Goal: Transaction & Acquisition: Purchase product/service

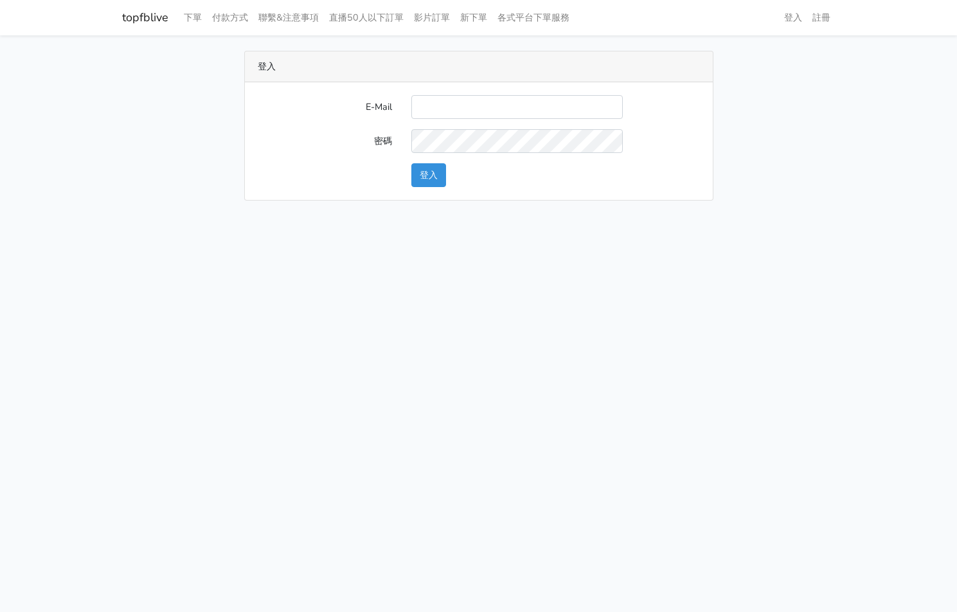
type input "[EMAIL_ADDRESS][PERSON_NAME][DOMAIN_NAME]"
click at [427, 180] on button "登入" at bounding box center [428, 175] width 35 height 24
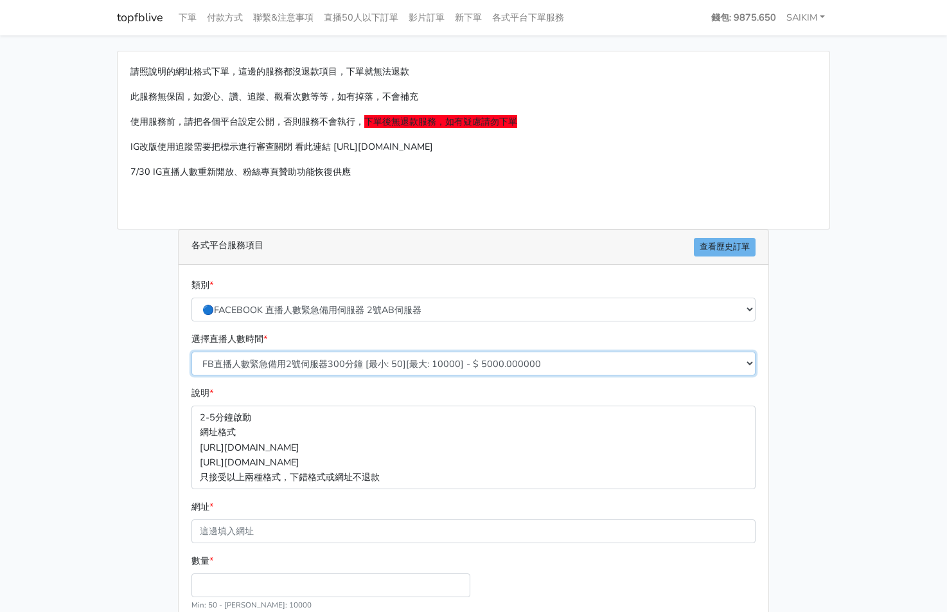
click at [423, 360] on select "FB直播人數緊急備用2號伺服器300分鐘 [最小: 50][最大: 10000] - $ 5000.000000 FB直播人數緊急備用2號伺服器60分鐘 [最…" at bounding box center [473, 363] width 564 height 24
click at [191, 351] on select "FB直播人數緊急備用2號伺服器300分鐘 [最小: 50][最大: 10000] - $ 5000.000000 FB直播人數緊急備用2號伺服器60分鐘 [最…" at bounding box center [473, 363] width 564 height 24
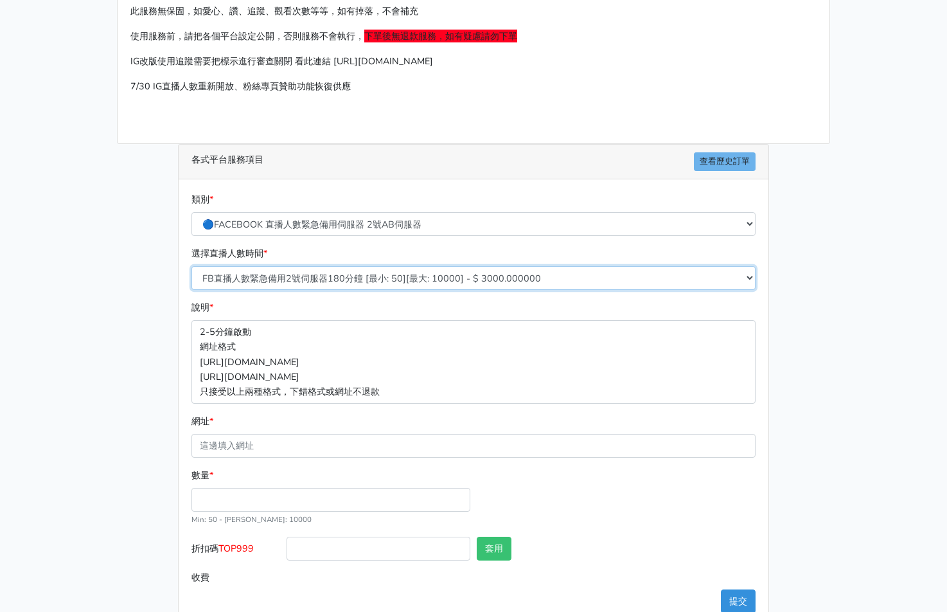
click at [344, 287] on select "FB直播人數緊急備用2號伺服器300分鐘 [最小: 50][最大: 10000] - $ 5000.000000 FB直播人數緊急備用2號伺服器60分鐘 [最…" at bounding box center [473, 278] width 564 height 24
select select "578"
click at [191, 266] on select "FB直播人數緊急備用2號伺服器300分鐘 [最小: 50][最大: 10000] - $ 5000.000000 FB直播人數緊急備用2號伺服器60分鐘 [最…" at bounding box center [473, 278] width 564 height 24
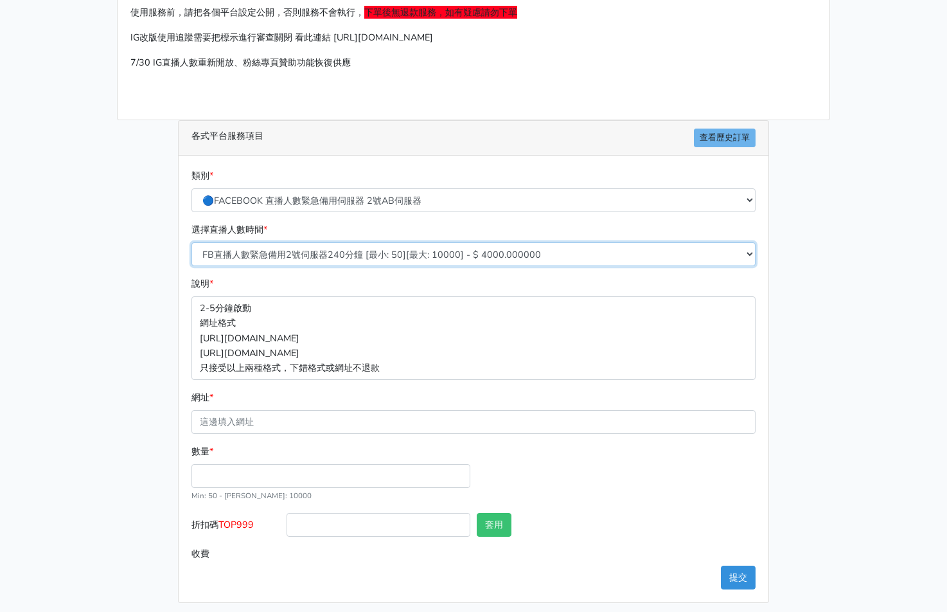
scroll to position [116, 0]
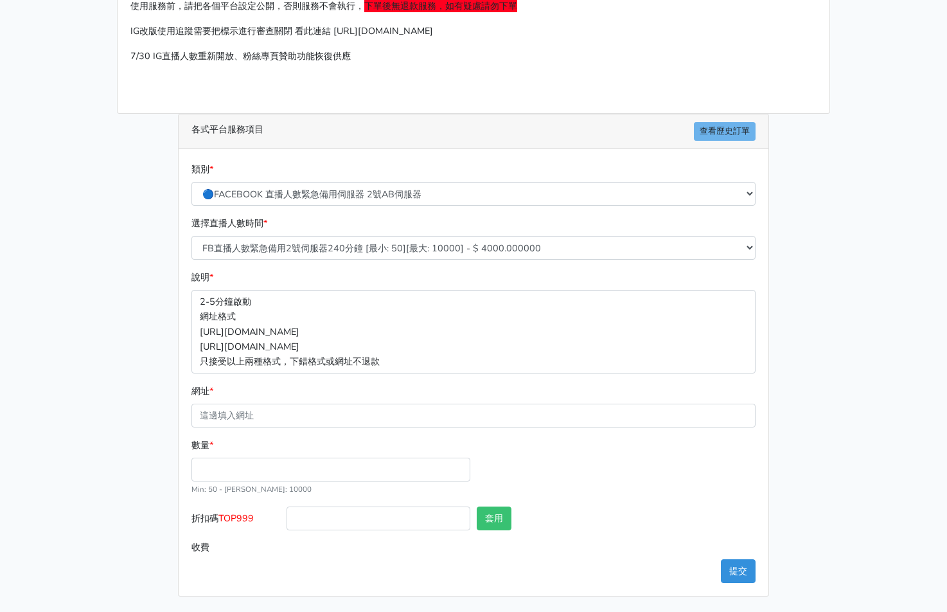
click at [234, 518] on span "TOP999" at bounding box center [235, 517] width 35 height 13
click at [287, 518] on input "折扣碼 TOP999" at bounding box center [379, 518] width 184 height 24
click at [234, 518] on span "TOP999" at bounding box center [235, 517] width 35 height 13
click at [287, 518] on input "折扣碼 TOP999" at bounding box center [379, 518] width 184 height 24
copy span "TOP999"
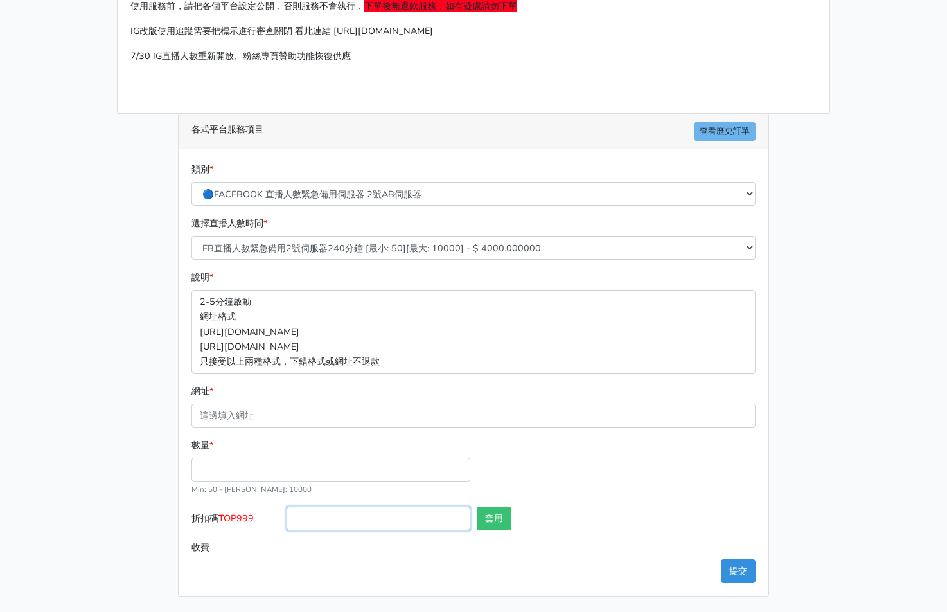
click at [330, 514] on input "折扣碼 TOP999" at bounding box center [379, 518] width 184 height 24
paste input "TOP999"
type input "TOP456"
click at [355, 464] on input "數量 *" at bounding box center [330, 469] width 279 height 24
type input "300"
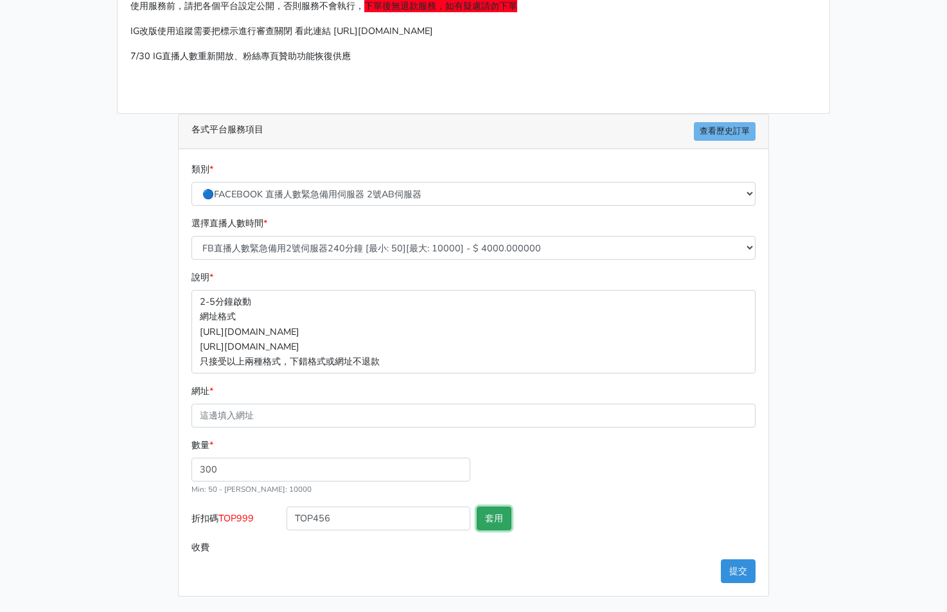
type input "1200.000"
click at [490, 528] on button "套用" at bounding box center [494, 518] width 35 height 24
type input "套用成功"
type input "1152.000"
click at [373, 252] on select "FB直播人數緊急備用2號伺服器300分鐘 [最小: 50][最大: 10000] - $ 5000.000000 FB直播人數緊急備用2號伺服器60分鐘 [最…" at bounding box center [473, 248] width 564 height 24
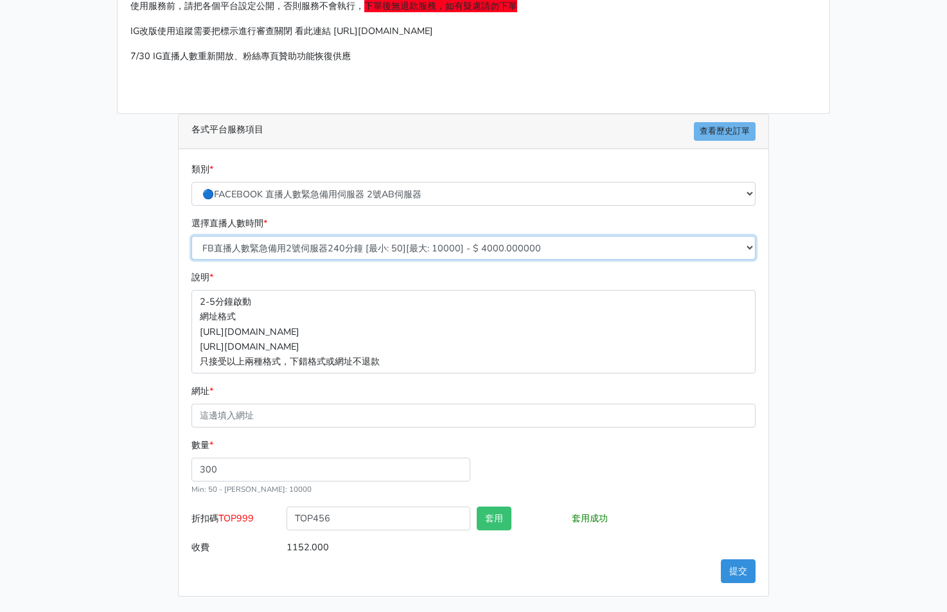
select select "577"
click at [191, 236] on select "FB直播人數緊急備用2號伺服器300分鐘 [最小: 50][最大: 10000] - $ 5000.000000 FB直播人數緊急備用2號伺服器60分鐘 [最…" at bounding box center [473, 248] width 564 height 24
type input "864.000"
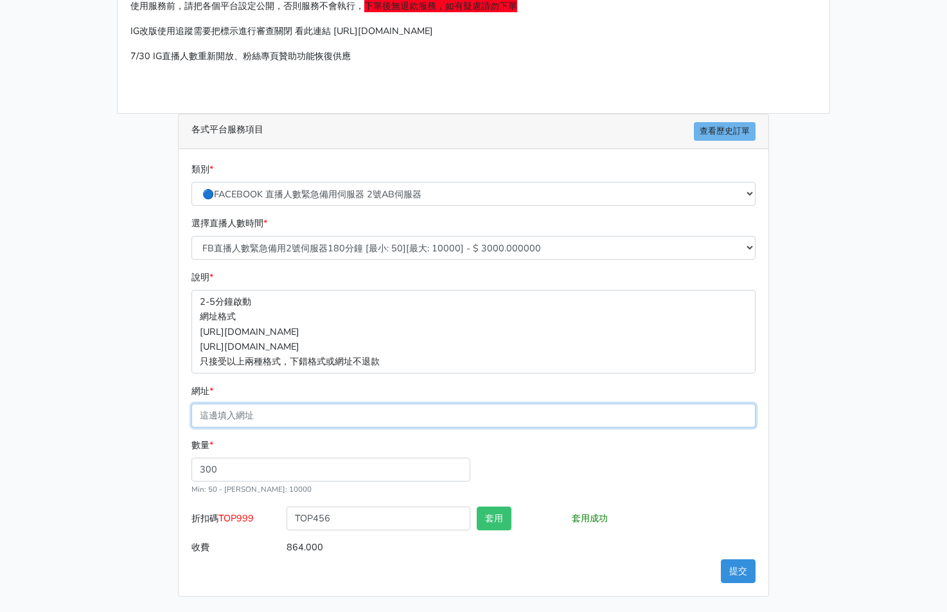
click at [276, 421] on input "網址 *" at bounding box center [473, 415] width 564 height 24
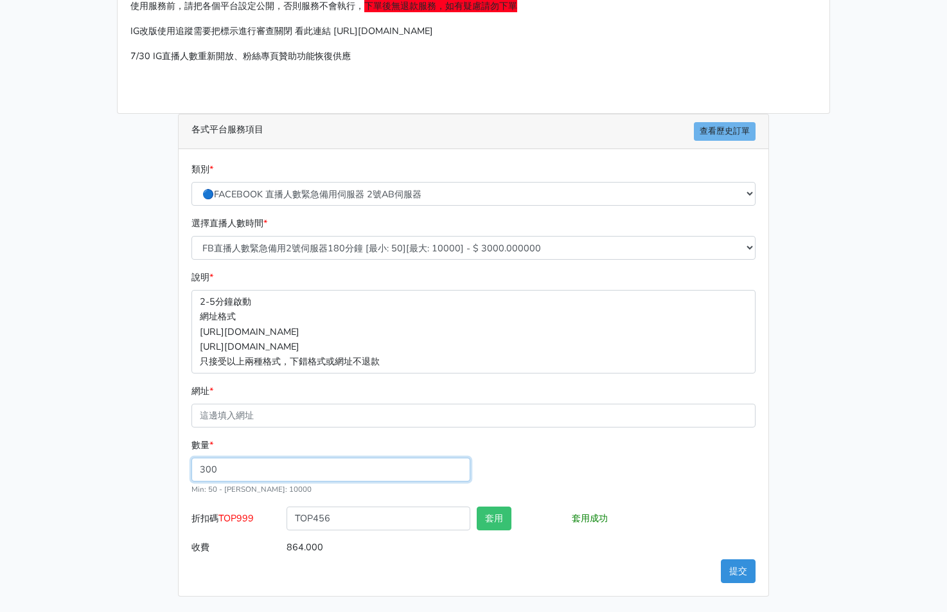
click at [215, 467] on input "300" at bounding box center [330, 469] width 279 height 24
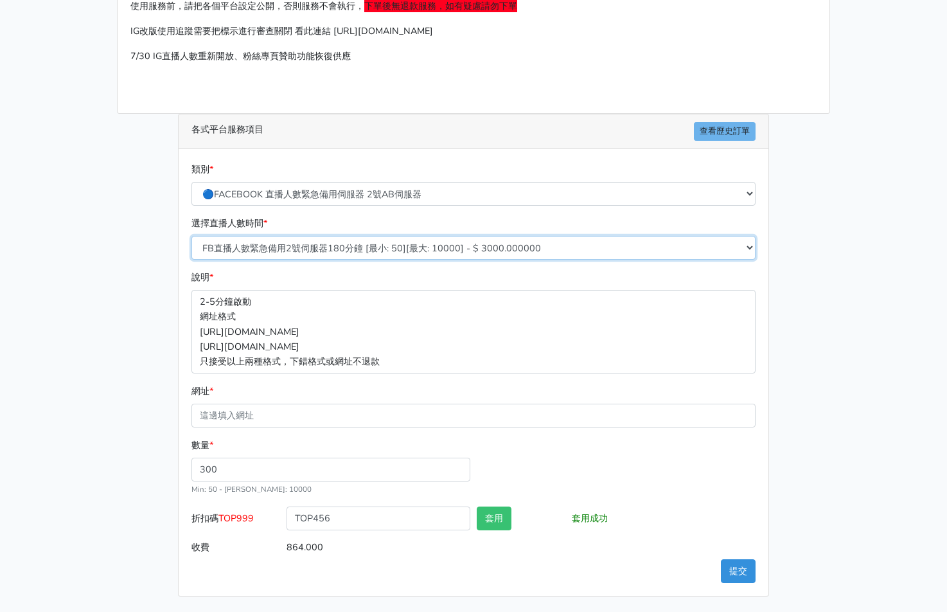
click at [429, 247] on select "FB直播人數緊急備用2號伺服器300分鐘 [最小: 50][最大: 10000] - $ 5000.000000 FB直播人數緊急備用2號伺服器60分鐘 [最…" at bounding box center [473, 248] width 564 height 24
select select "578"
click at [191, 236] on select "FB直播人數緊急備用2號伺服器300分鐘 [最小: 50][最大: 10000] - $ 5000.000000 FB直播人數緊急備用2號伺服器60分鐘 [最…" at bounding box center [473, 248] width 564 height 24
type input "1152.000"
click at [443, 284] on div "說明 * 2-5分鐘啟動 網址格式 [URL][DOMAIN_NAME] [URL][DOMAIN_NAME] 只接受以上兩種格式，下錯格式或網址不退款" at bounding box center [473, 321] width 570 height 103
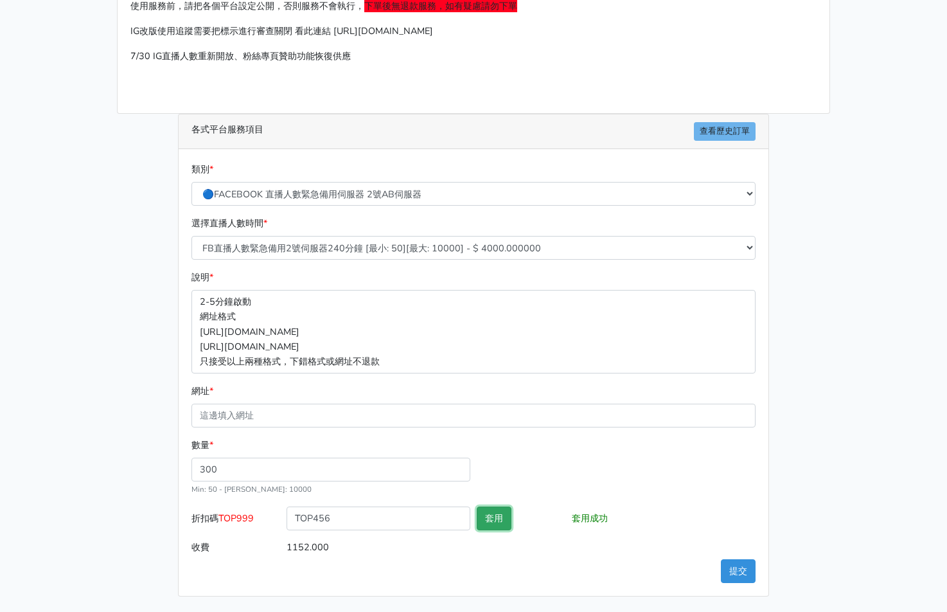
click at [502, 521] on button "套用" at bounding box center [494, 518] width 35 height 24
click at [346, 431] on form "類別 * 🔵FACEBOOK 直播人數緊急備用伺服器 2號AB伺服器 🔵FACEBOOK 網軍專用貼文留言 安全保密 🔵9/30 FACEBOOK 直播人數緩…" at bounding box center [473, 360] width 564 height 397
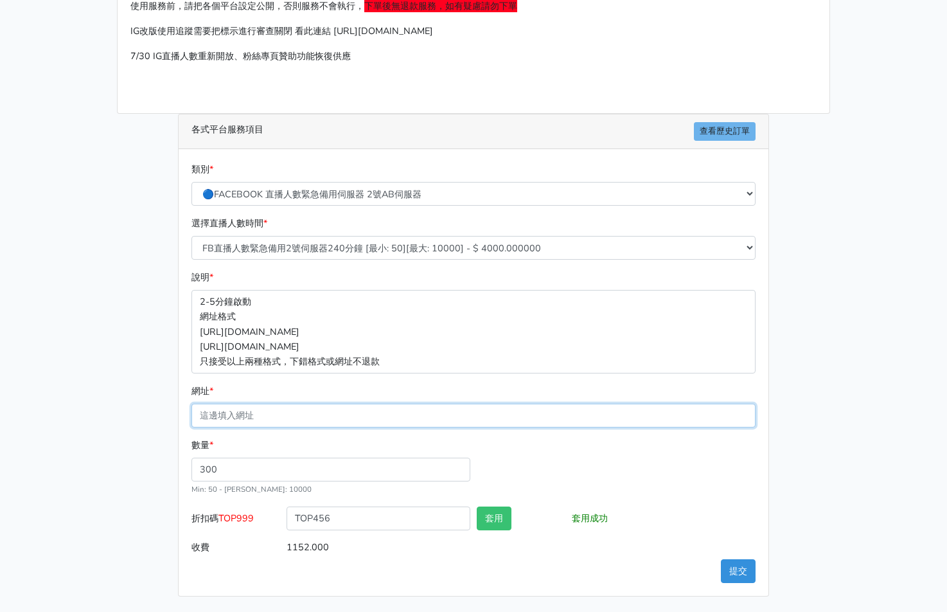
click at [261, 421] on input "網址 *" at bounding box center [473, 415] width 564 height 24
paste input "[URL][DOMAIN_NAME]"
type input "[URL][DOMAIN_NAME]"
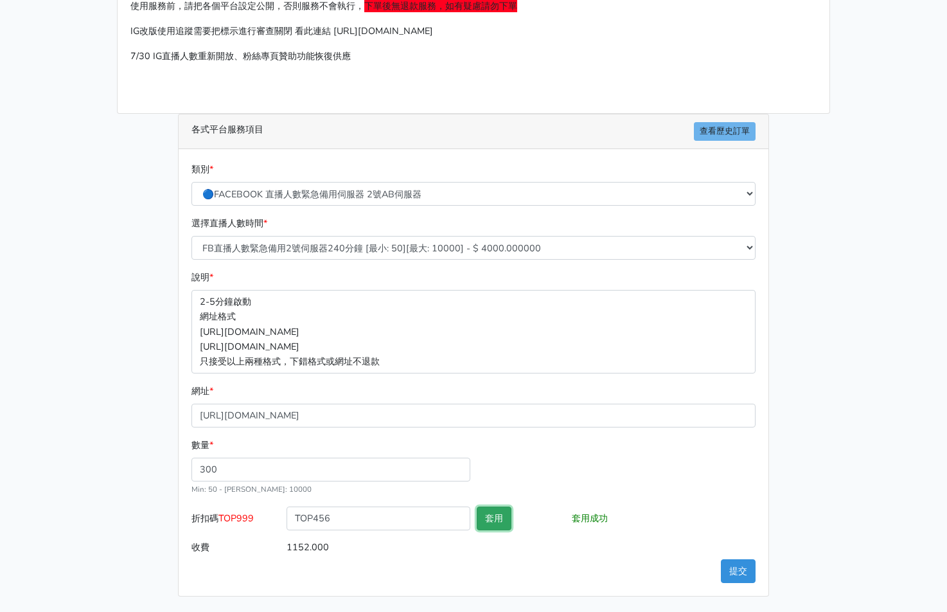
click at [500, 508] on button "套用" at bounding box center [494, 518] width 35 height 24
click at [745, 570] on button "提交" at bounding box center [738, 571] width 35 height 24
